Goal: Information Seeking & Learning: Learn about a topic

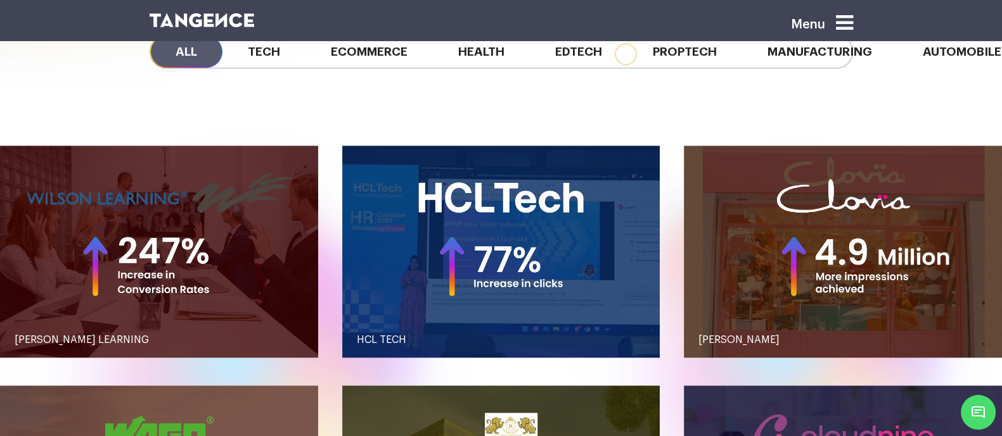
scroll to position [1241, 0]
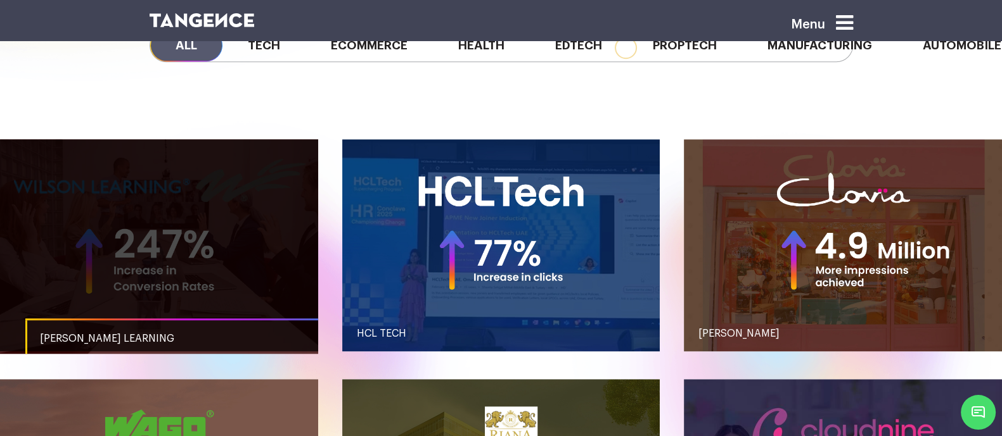
click at [258, 201] on link "button" at bounding box center [159, 245] width 318 height 212
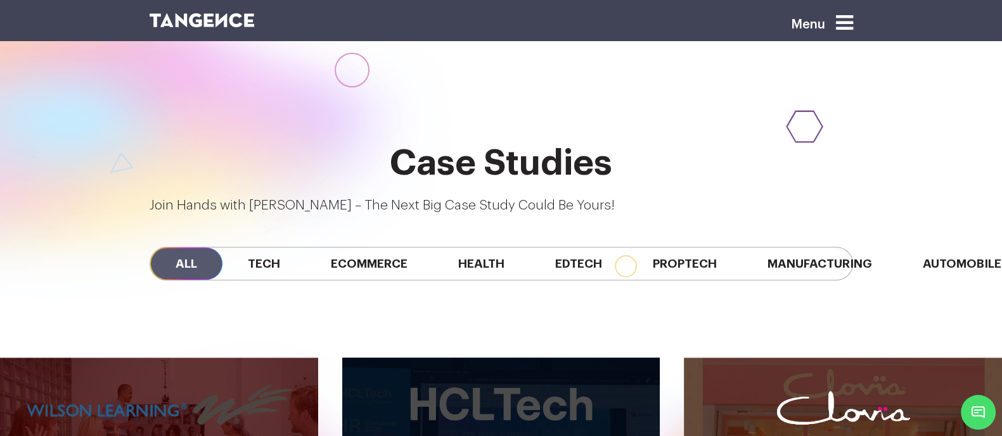
scroll to position [1021, 0]
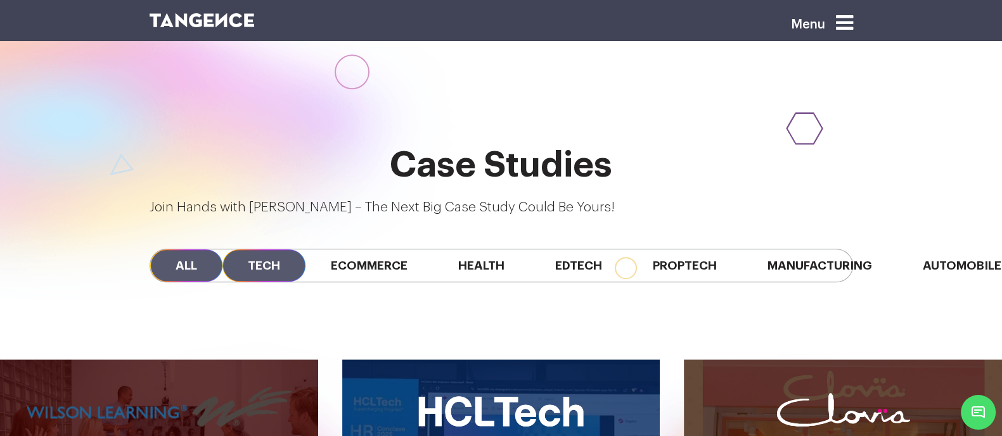
click at [240, 250] on span "Tech" at bounding box center [263, 266] width 83 height 32
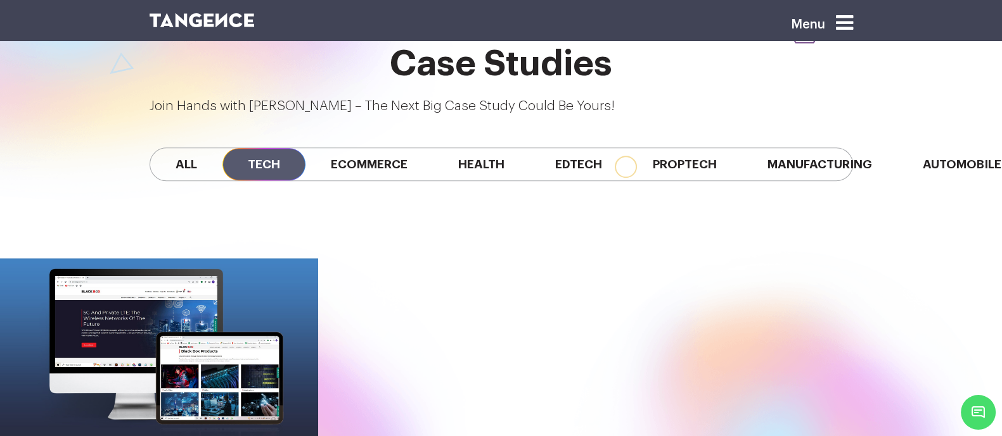
scroll to position [1125, 0]
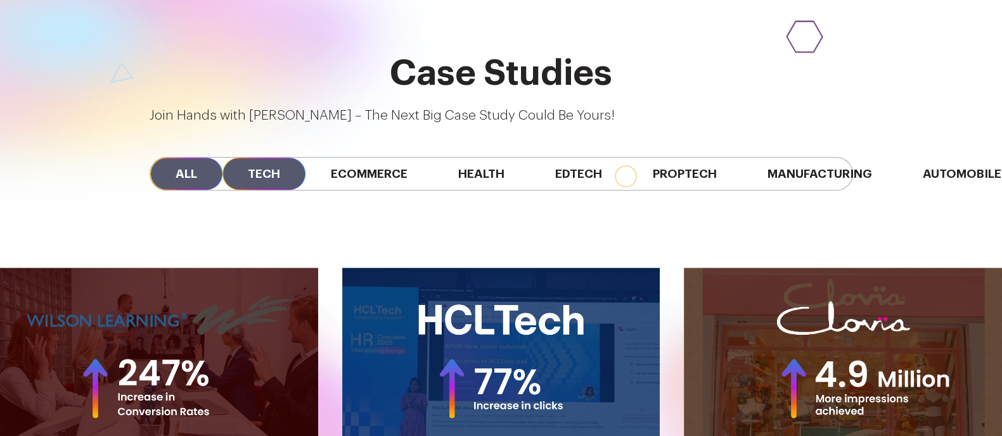
scroll to position [1125, 0]
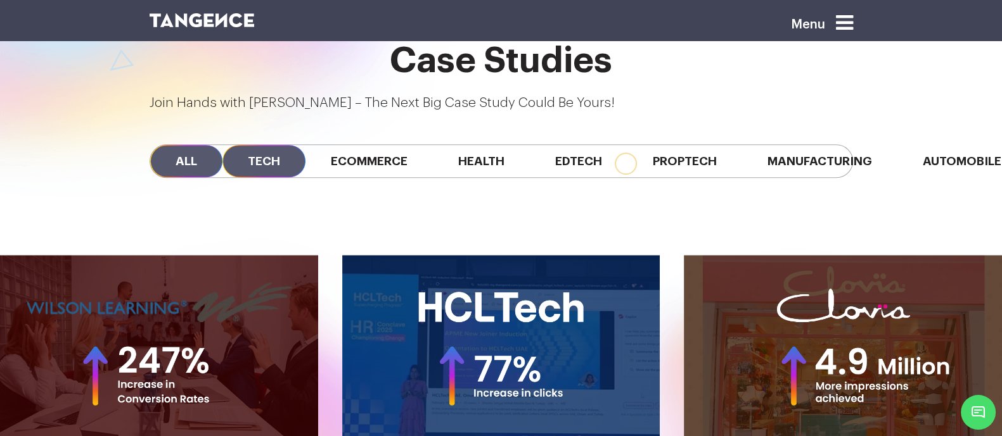
click at [222, 145] on span "Tech" at bounding box center [263, 161] width 83 height 32
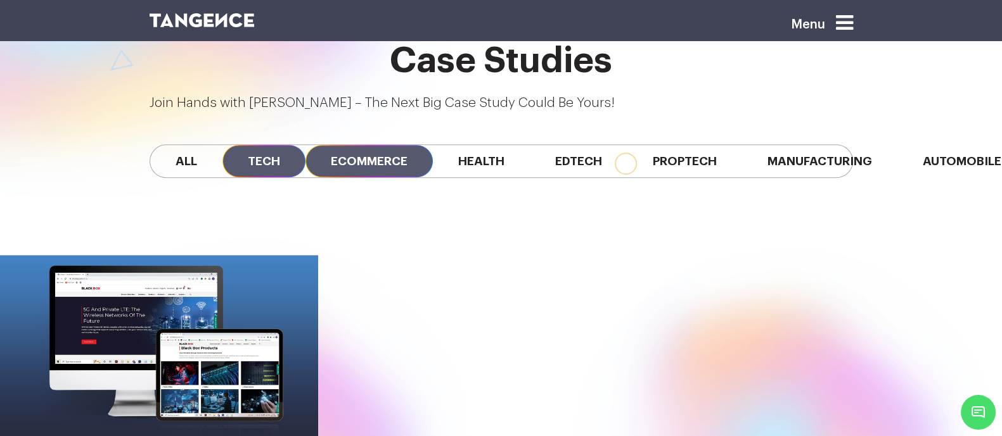
click at [336, 145] on span "Ecommerce" at bounding box center [368, 161] width 127 height 32
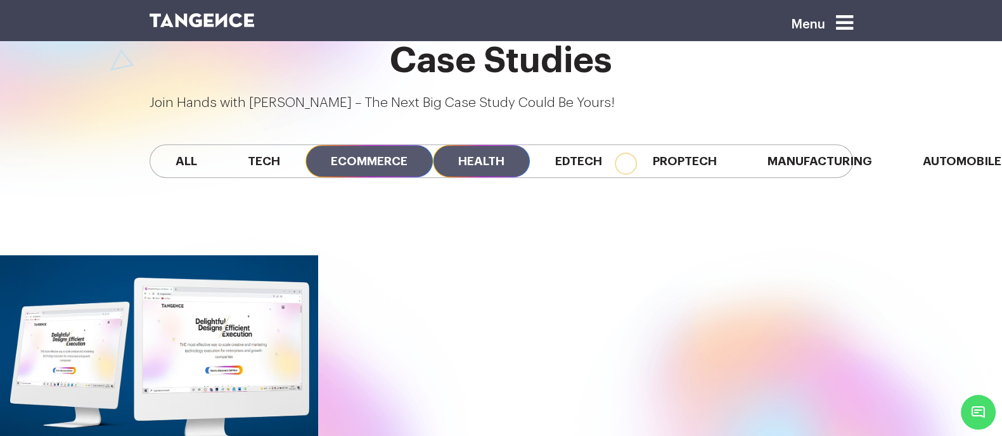
click at [433, 145] on span "Health" at bounding box center [481, 161] width 97 height 32
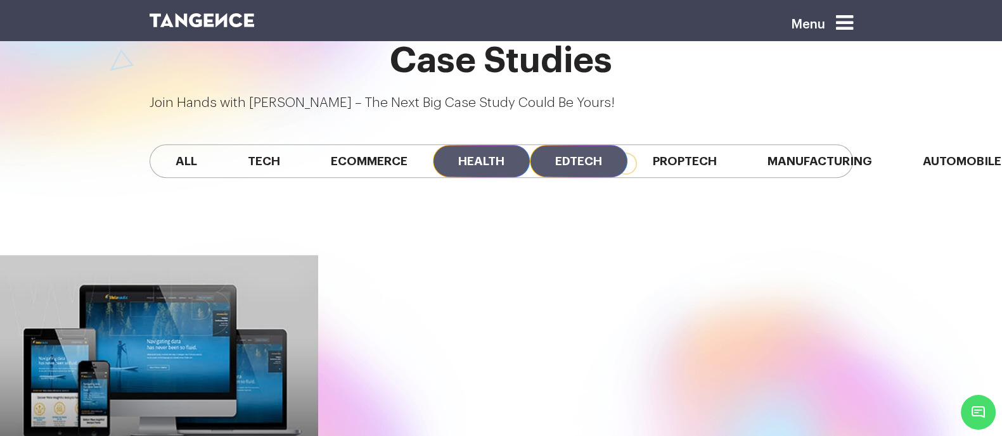
click at [530, 145] on span "Edtech" at bounding box center [579, 161] width 98 height 32
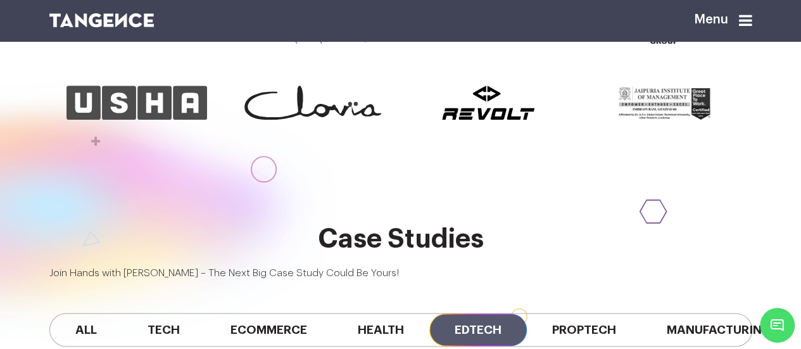
scroll to position [680, 0]
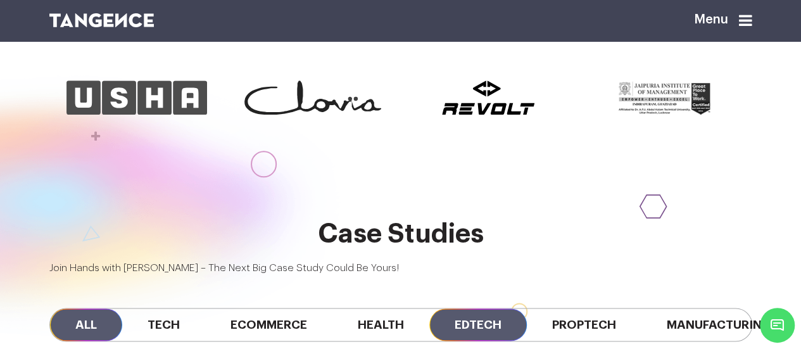
click at [84, 309] on span "All" at bounding box center [86, 325] width 72 height 32
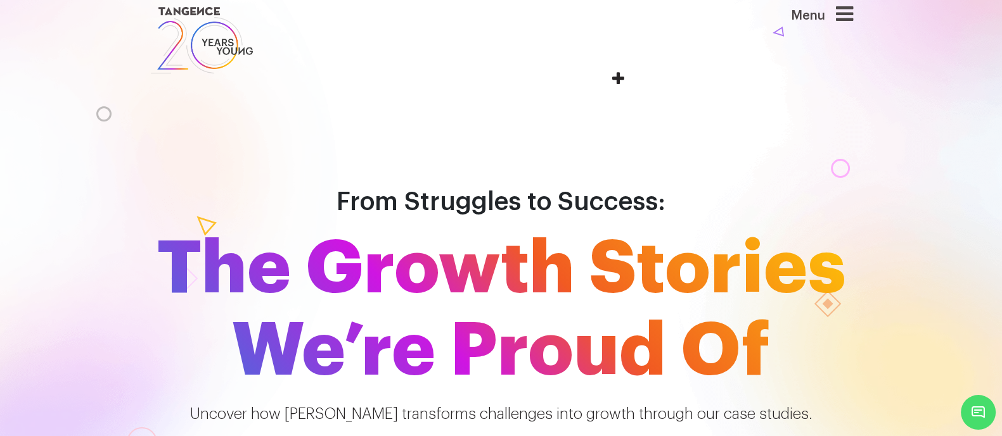
scroll to position [0, 0]
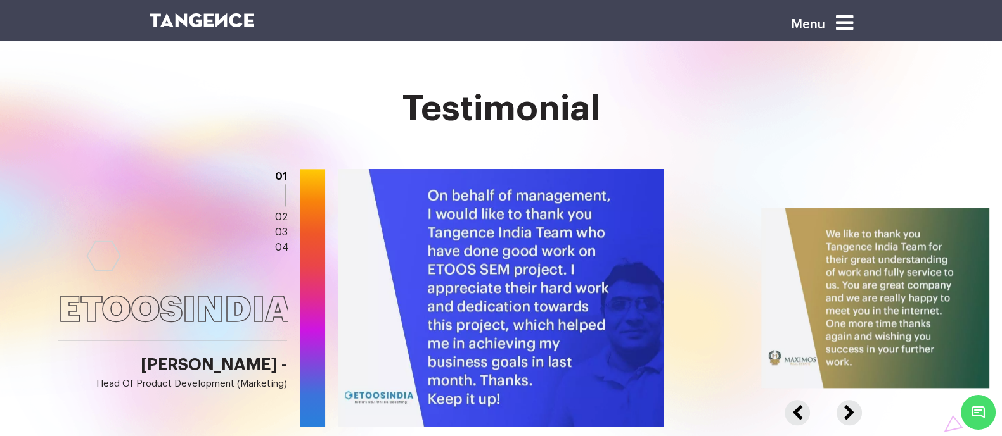
scroll to position [1789, 0]
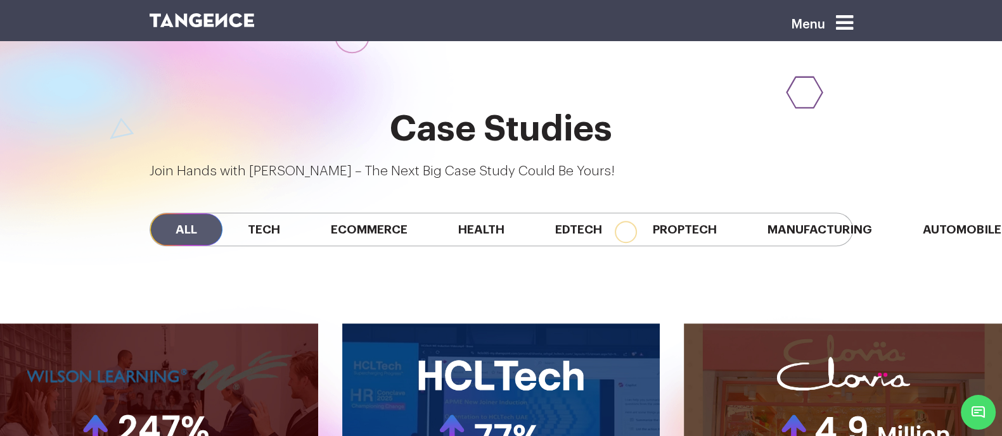
scroll to position [1048, 0]
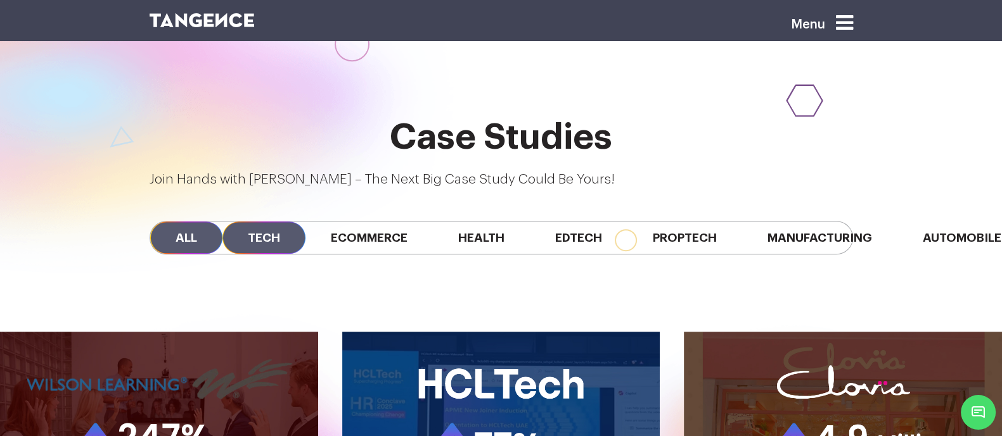
click at [252, 222] on span "Tech" at bounding box center [263, 238] width 83 height 32
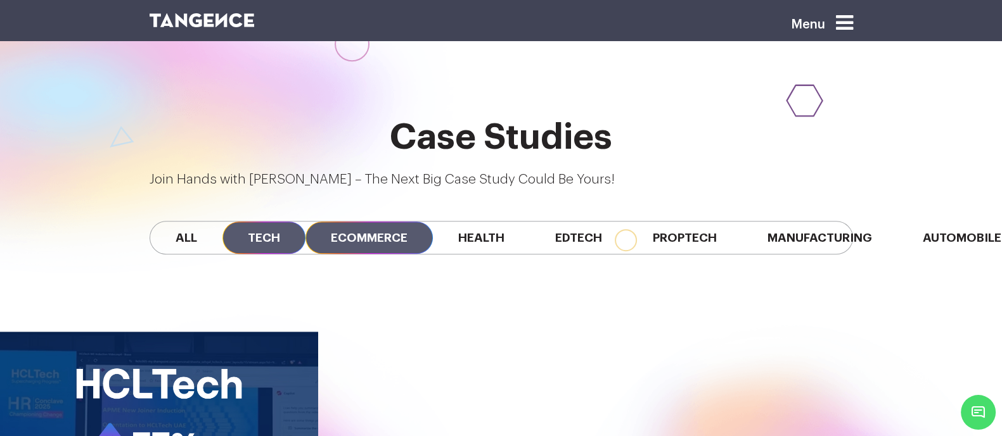
click at [305, 222] on span "Ecommerce" at bounding box center [368, 238] width 127 height 32
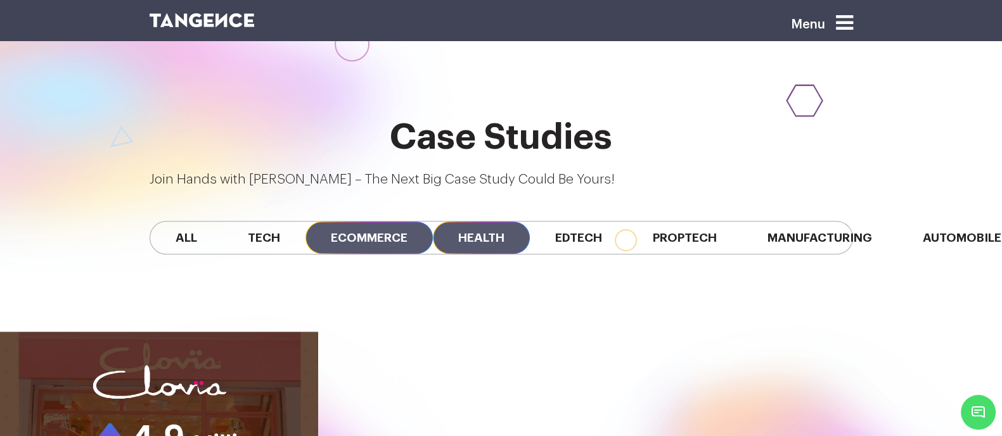
click at [433, 222] on span "Health" at bounding box center [481, 238] width 97 height 32
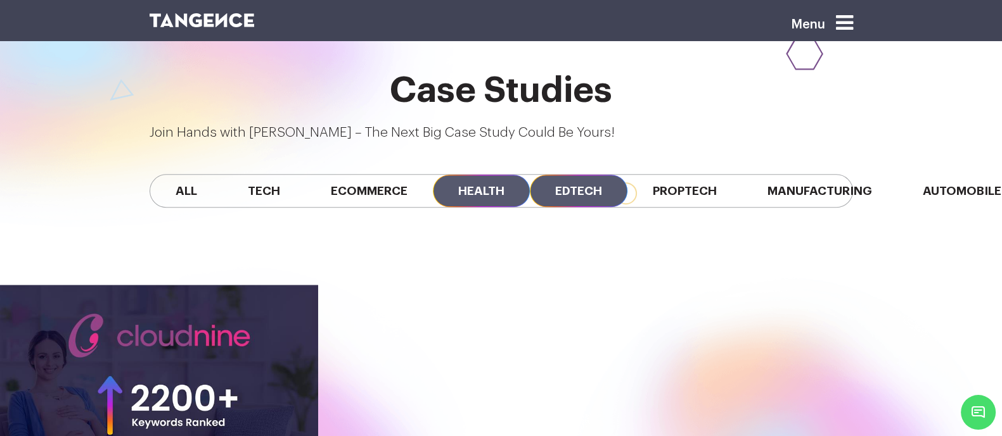
scroll to position [1096, 0]
click at [548, 174] on span "Edtech" at bounding box center [579, 190] width 98 height 32
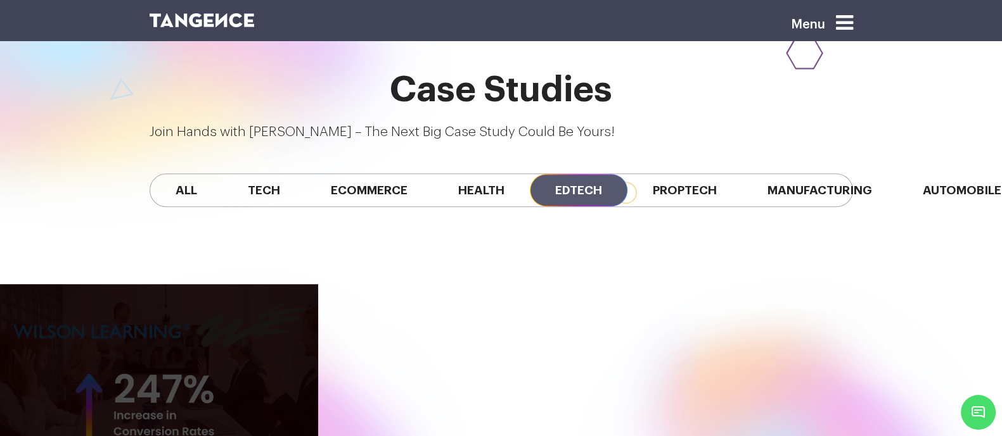
click at [256, 284] on link "button" at bounding box center [159, 390] width 318 height 212
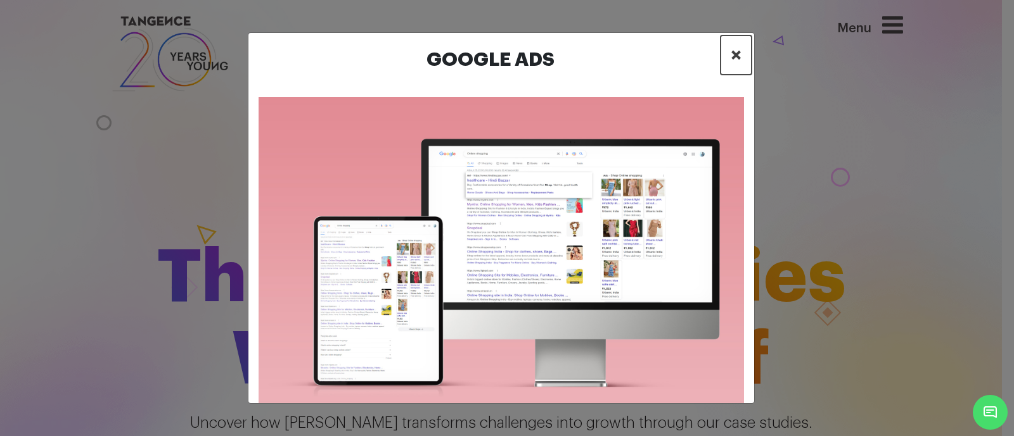
click at [729, 55] on button "×" at bounding box center [735, 54] width 31 height 39
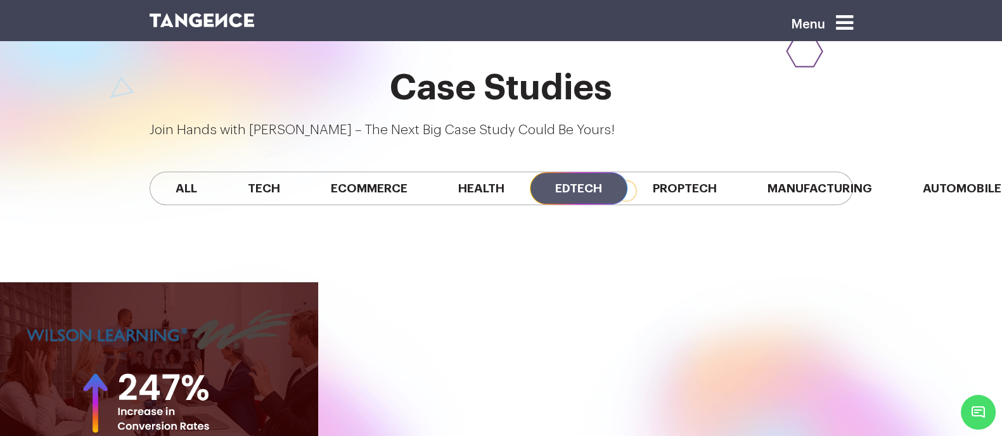
scroll to position [1090, 0]
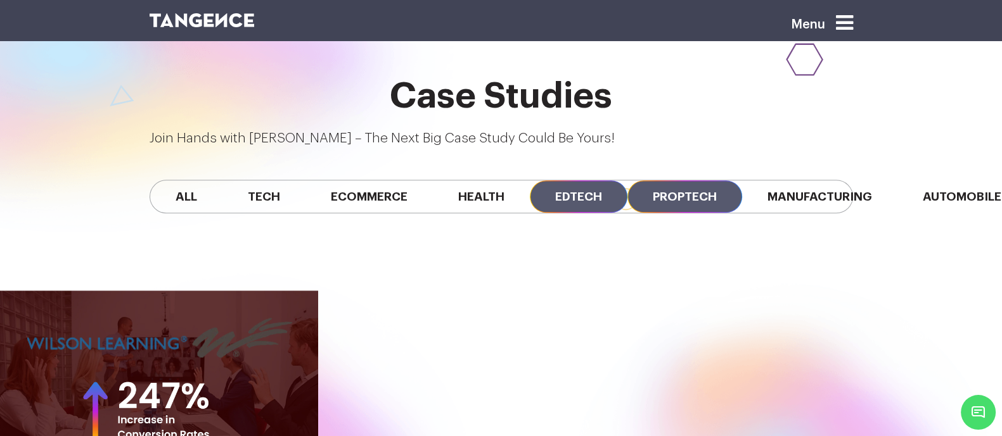
click at [639, 181] on span "Proptech" at bounding box center [684, 197] width 115 height 32
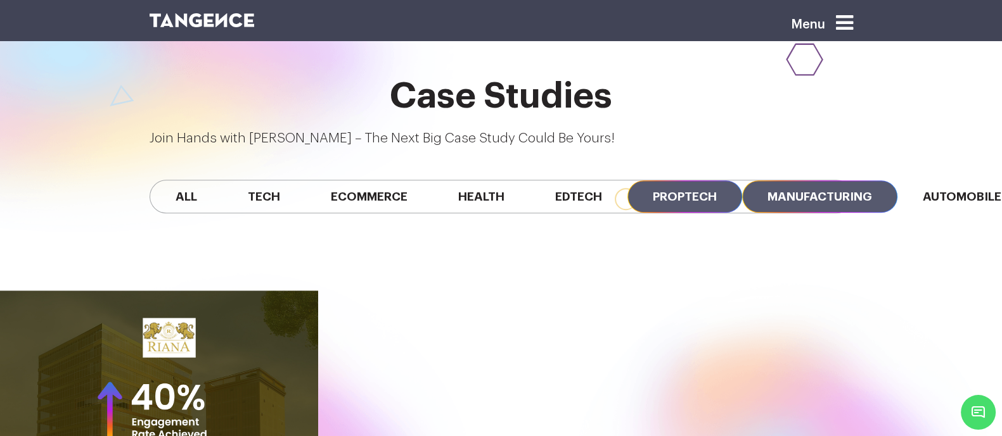
click at [749, 181] on span "Manufacturing" at bounding box center [819, 197] width 155 height 32
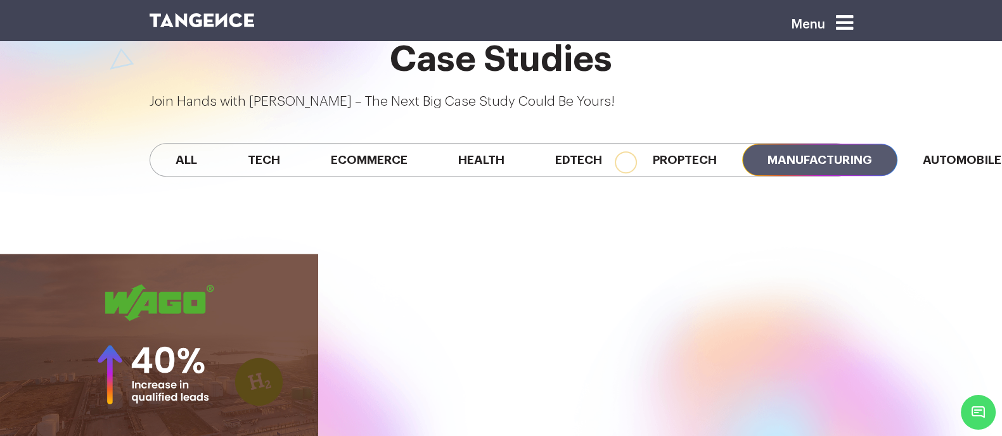
scroll to position [1128, 0]
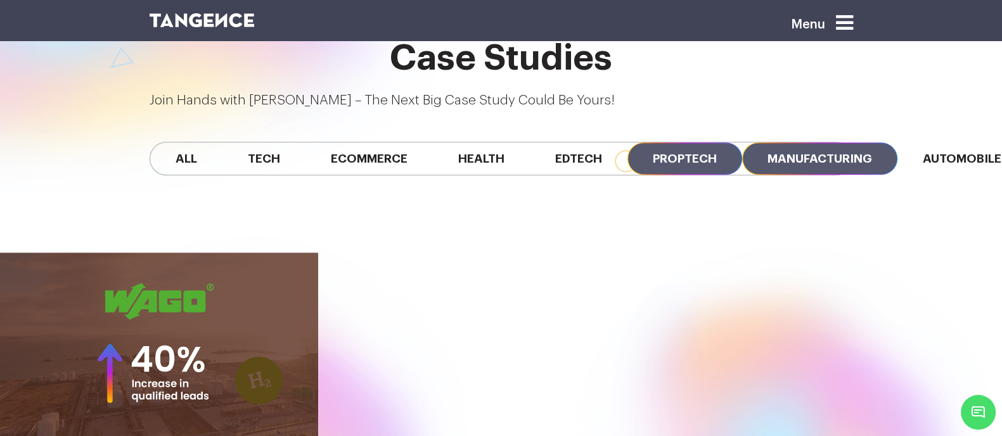
click at [665, 143] on span "Proptech" at bounding box center [684, 159] width 115 height 32
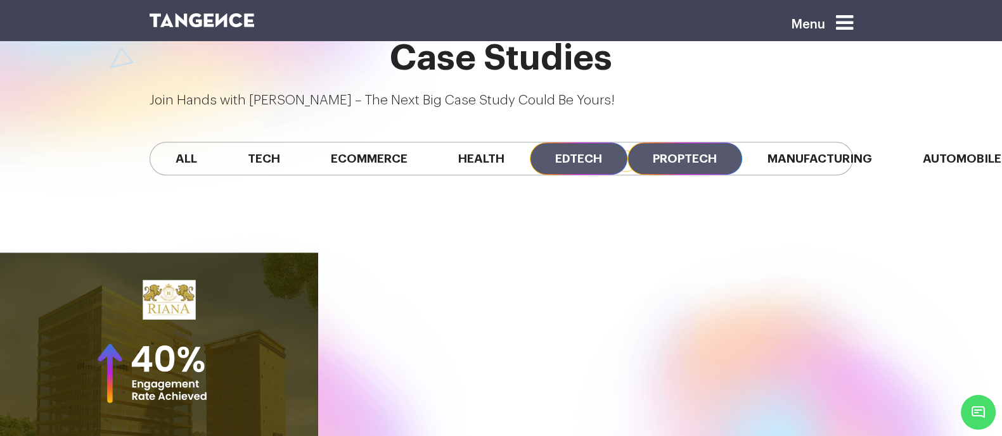
click at [561, 143] on span "Edtech" at bounding box center [579, 159] width 98 height 32
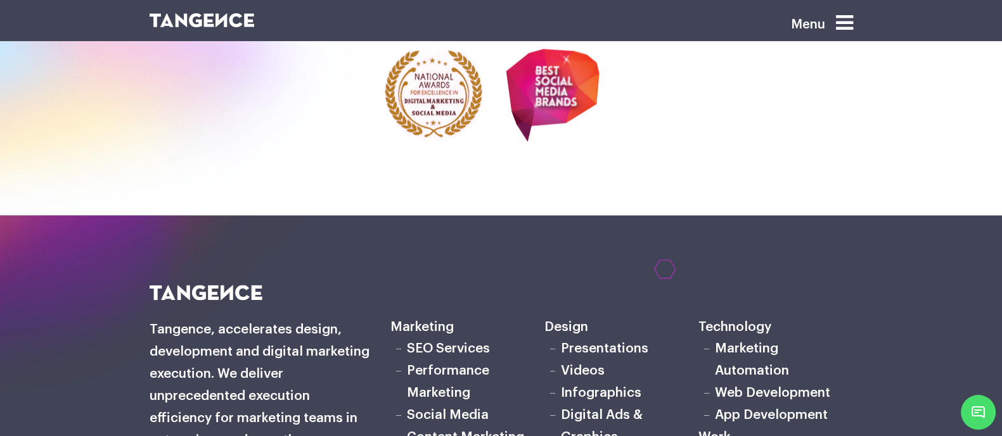
scroll to position [2725, 0]
